Goal: Task Accomplishment & Management: Use online tool/utility

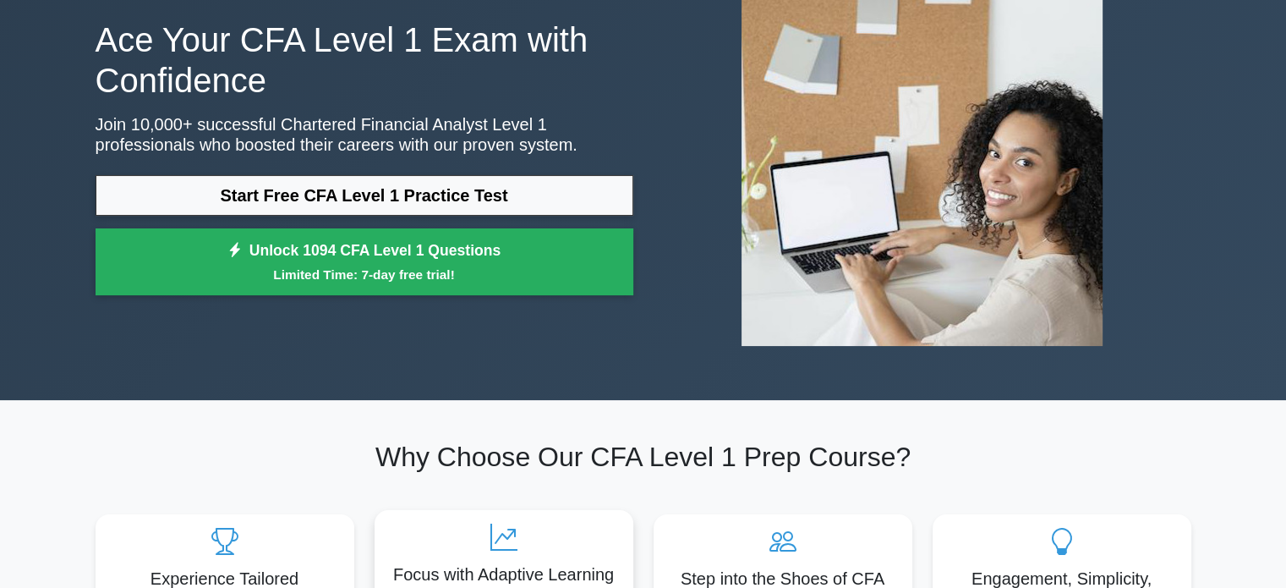
scroll to position [85, 0]
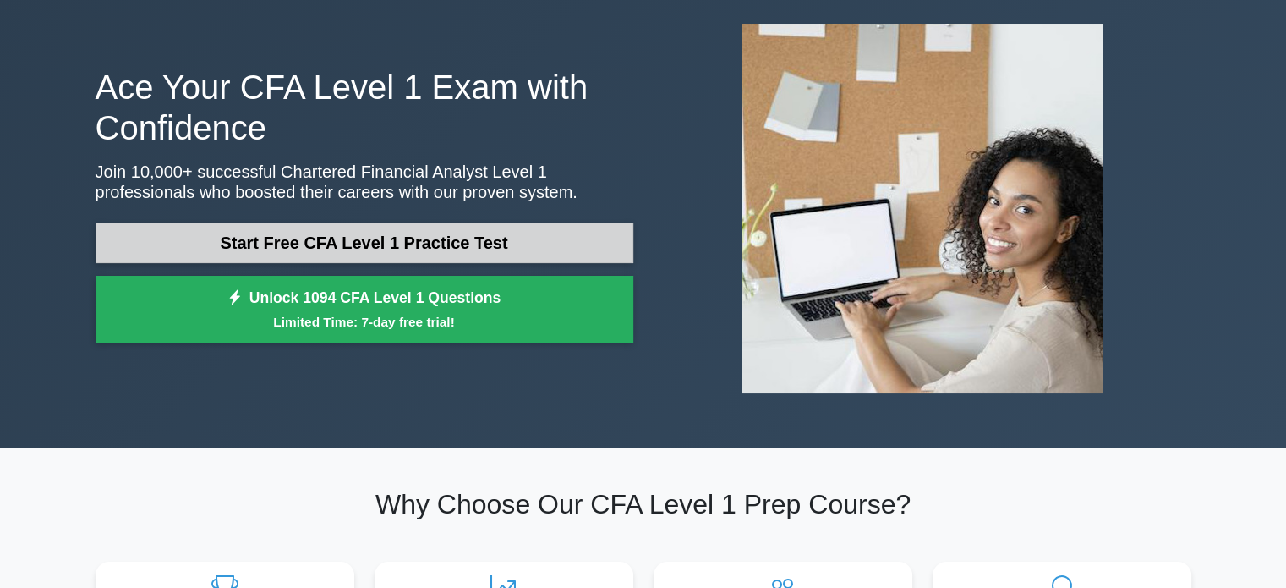
click at [446, 239] on link "Start Free CFA Level 1 Practice Test" at bounding box center [365, 242] width 538 height 41
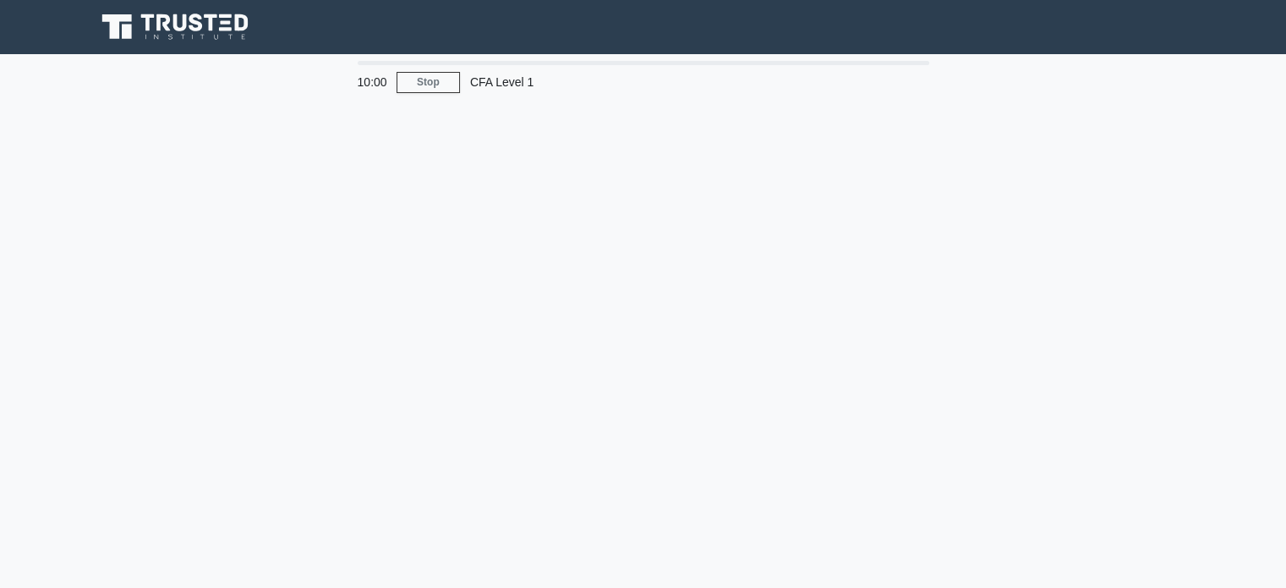
click at [935, 230] on div "10:00 Stop CFA Level 1" at bounding box center [643, 483] width 1116 height 845
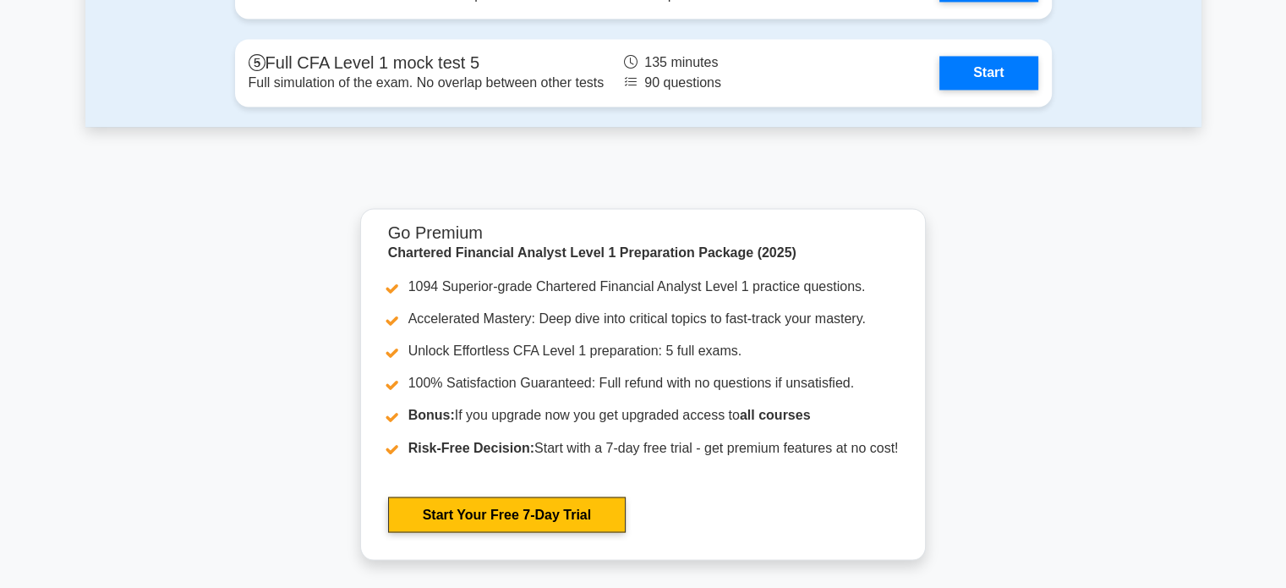
scroll to position [2452, 0]
